Goal: Information Seeking & Learning: Learn about a topic

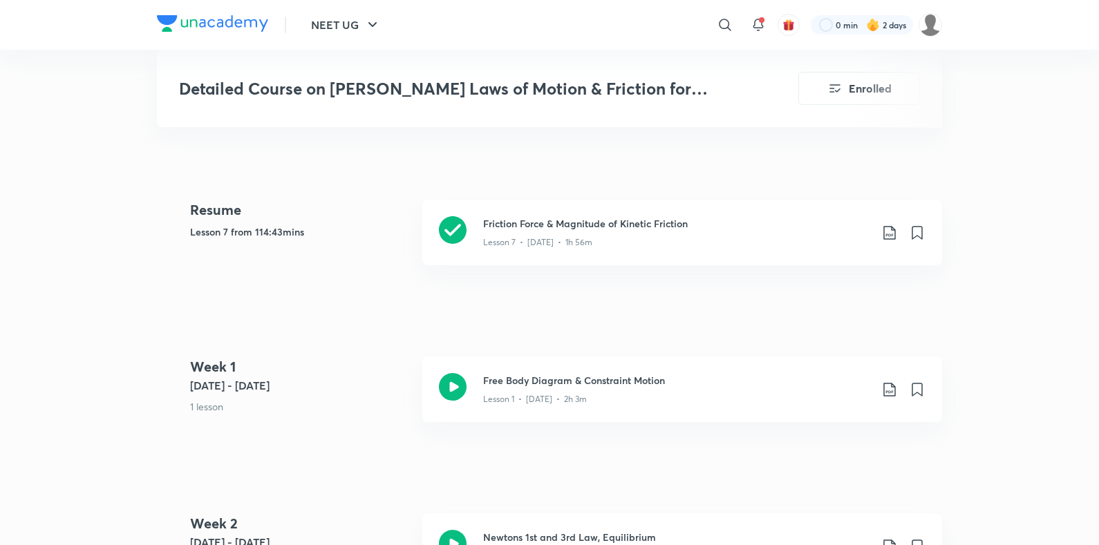
scroll to position [670, 0]
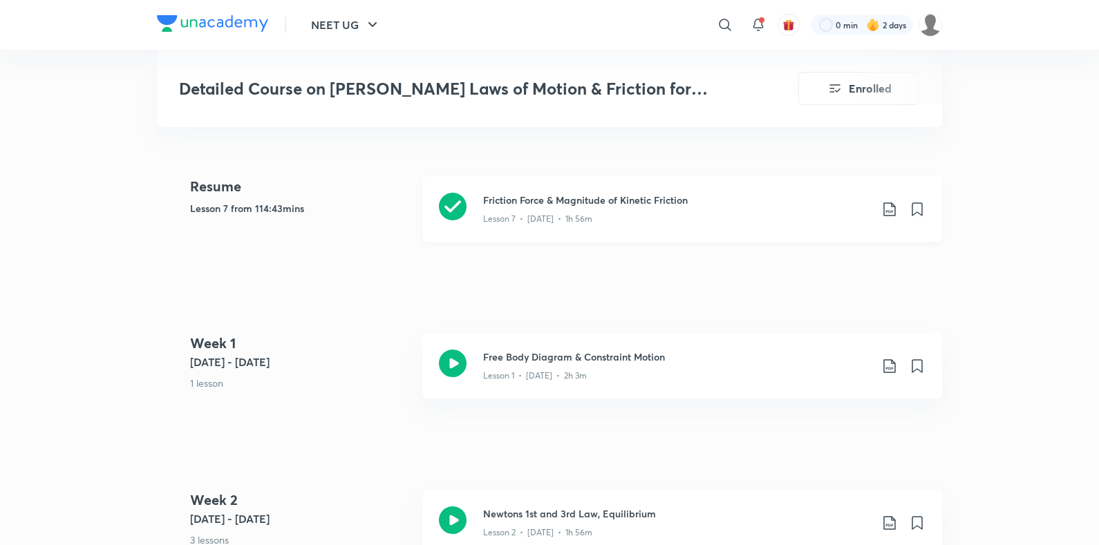
click at [482, 182] on div "Friction Force & Magnitude of Kinetic Friction Lesson 7 • Sep 27 • 1h 56m" at bounding box center [682, 209] width 520 height 66
